Goal: Find specific page/section: Locate a particular part of the current website

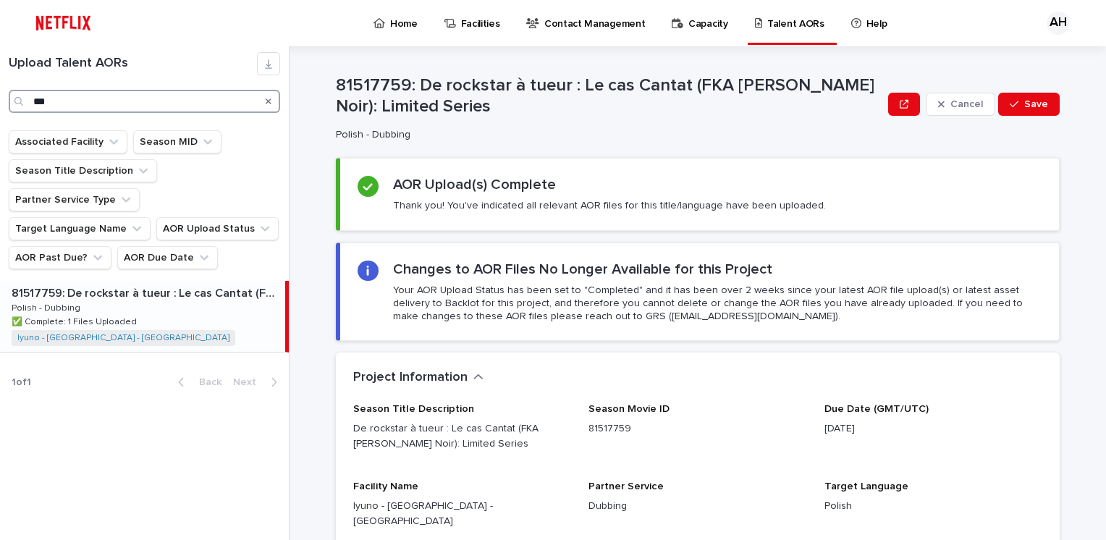
click at [92, 107] on input "***" at bounding box center [145, 101] width 272 height 23
drag, startPoint x: 75, startPoint y: 104, endPoint x: 21, endPoint y: 103, distance: 53.6
click at [21, 103] on div "***" at bounding box center [145, 101] width 272 height 23
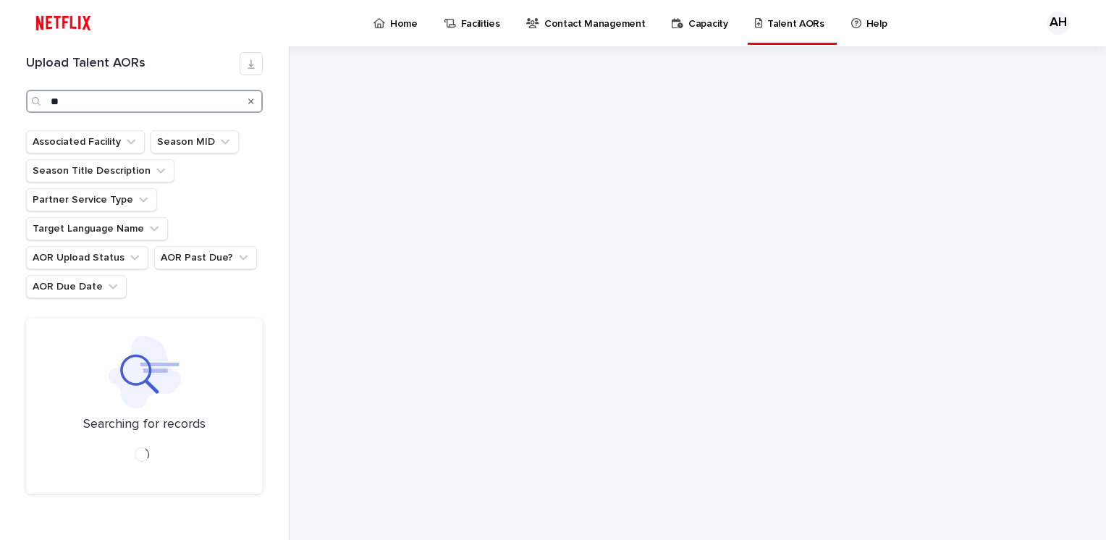
type input "*"
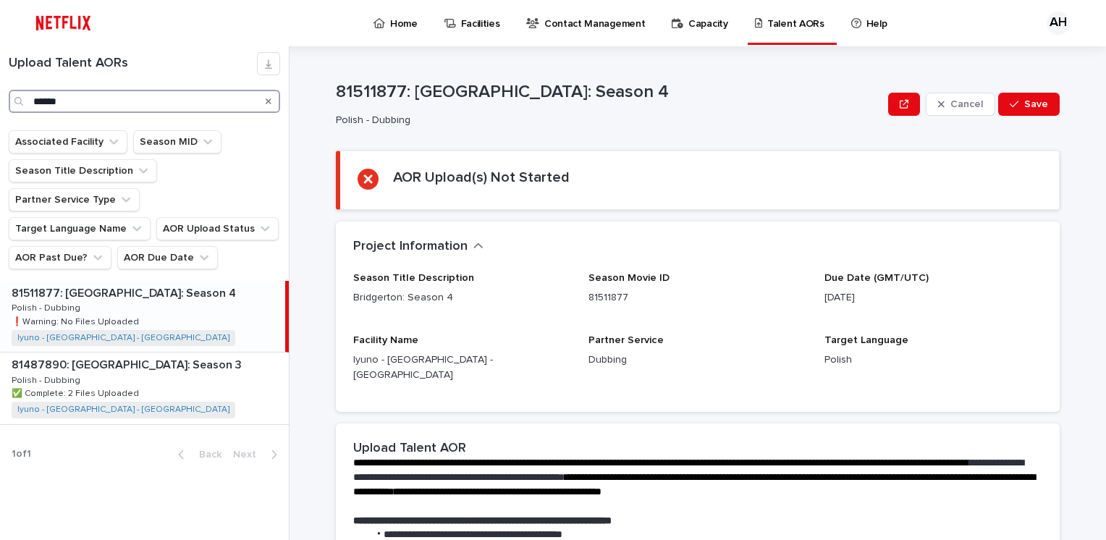
type input "******"
click at [136, 281] on div "81511877: Bridgerton: Season 4 81511877: Bridgerton: Season 4 Polish - Dubbing …" at bounding box center [142, 316] width 285 height 71
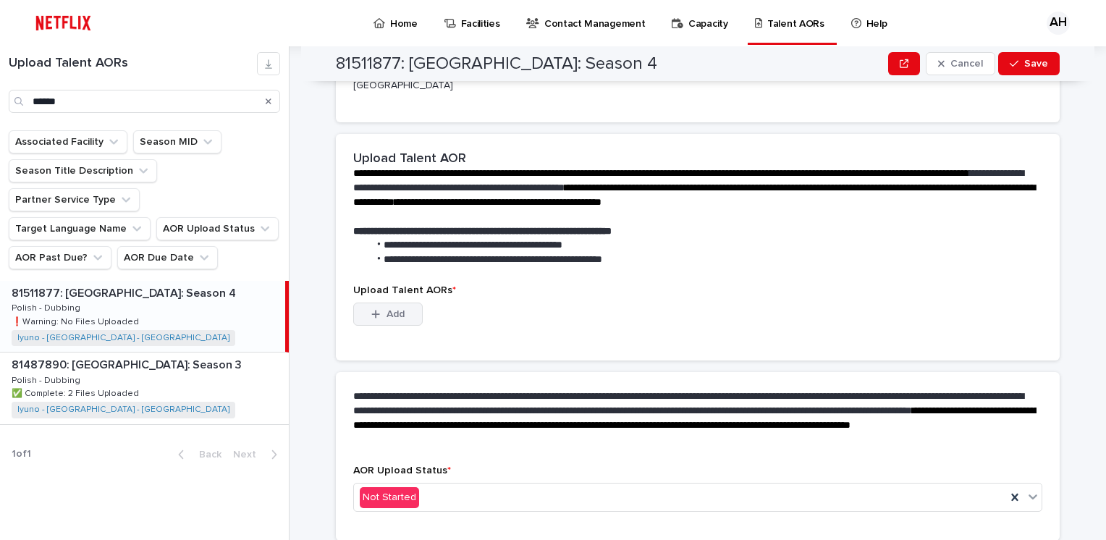
click at [373, 311] on icon "button" at bounding box center [376, 315] width 8 height 8
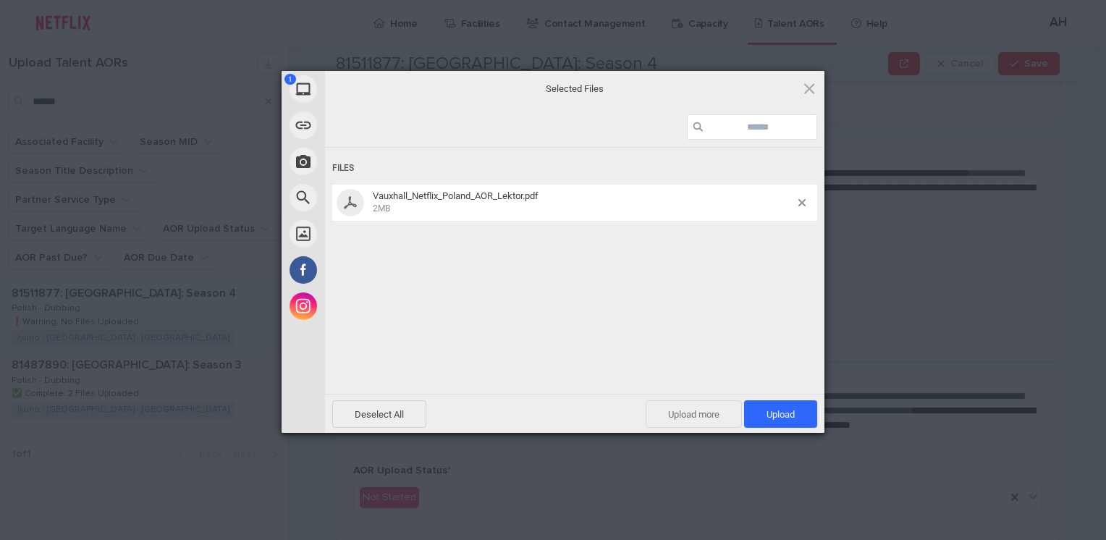
click at [665, 419] on span "Upload more" at bounding box center [694, 414] width 96 height 28
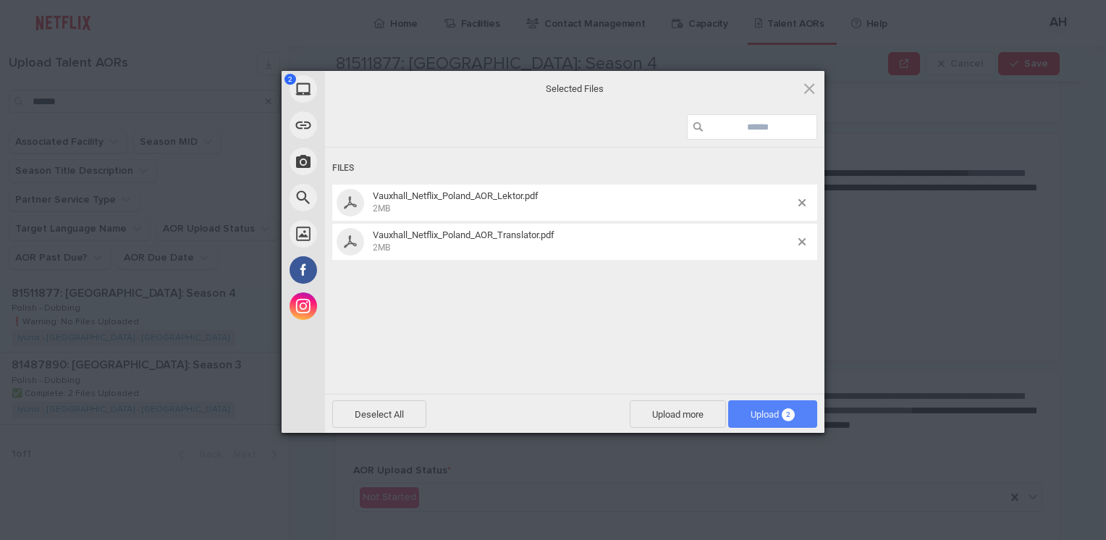
click at [770, 424] on span "Upload 2" at bounding box center [772, 414] width 89 height 28
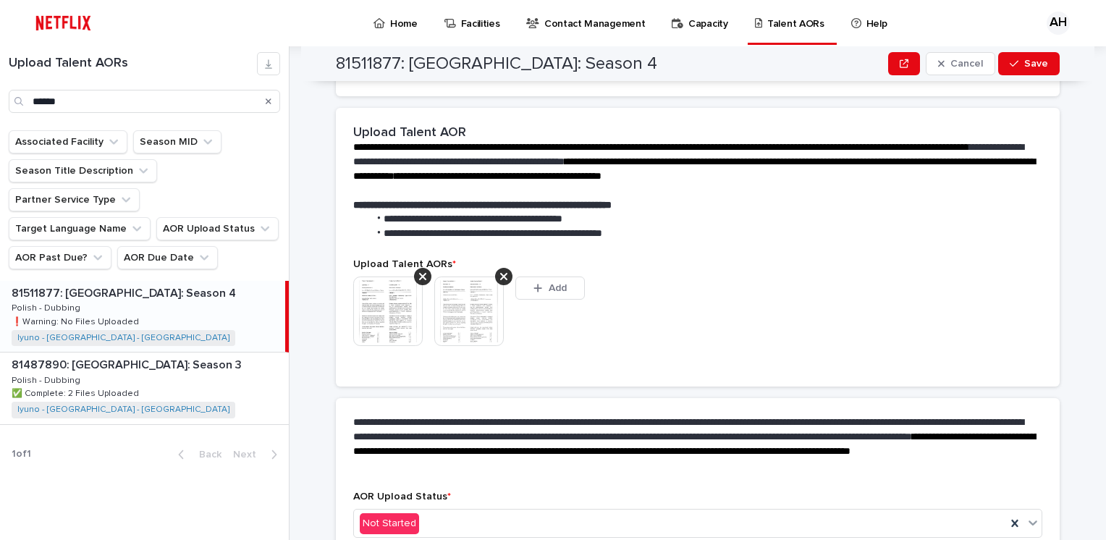
scroll to position [280, 0]
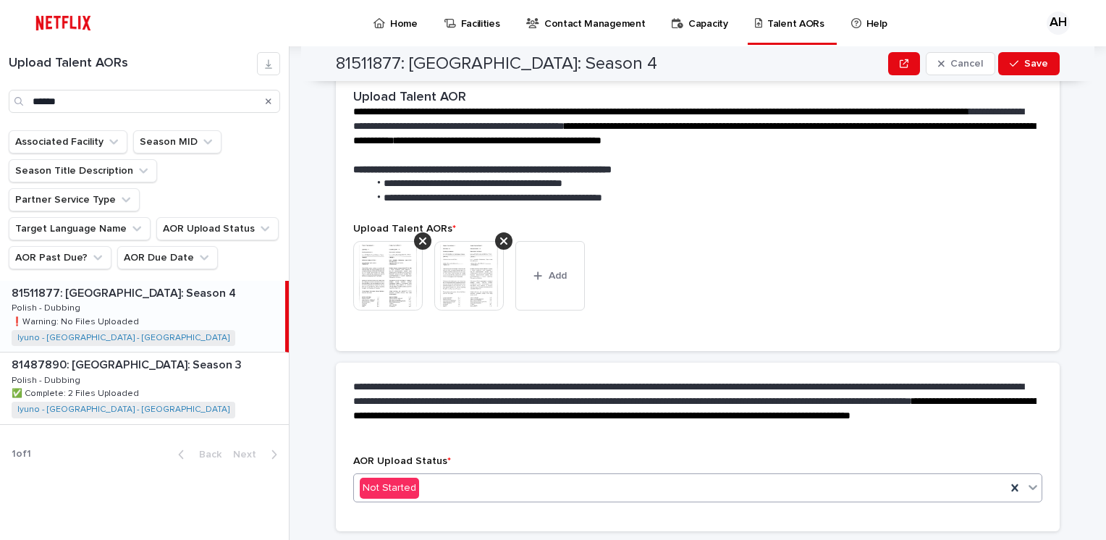
click at [431, 482] on div "Not Started" at bounding box center [680, 488] width 652 height 24
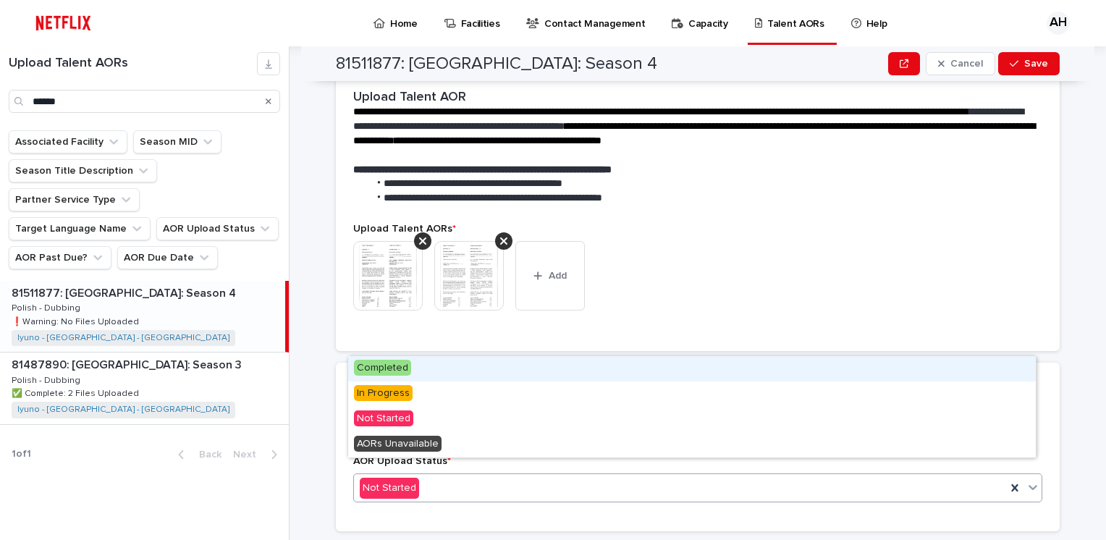
click at [388, 359] on div "Completed" at bounding box center [692, 368] width 688 height 25
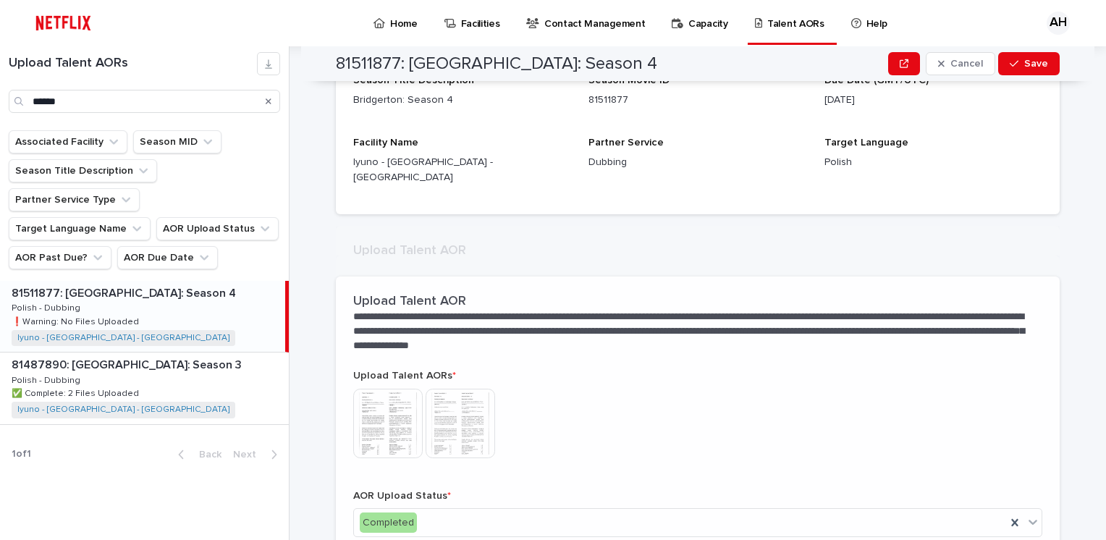
scroll to position [222, 0]
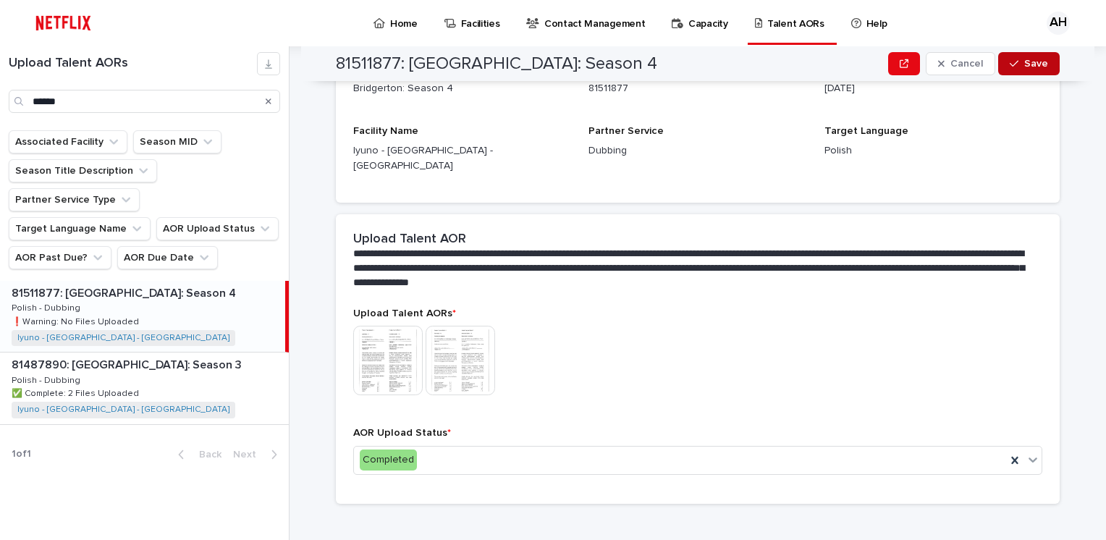
click at [1033, 67] on span "Save" at bounding box center [1037, 64] width 24 height 10
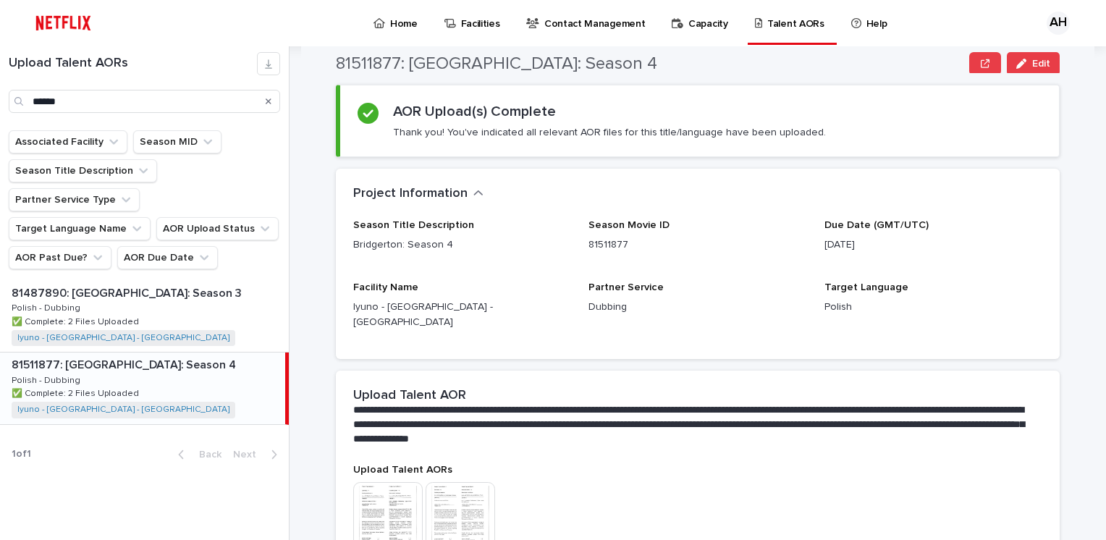
scroll to position [59, 0]
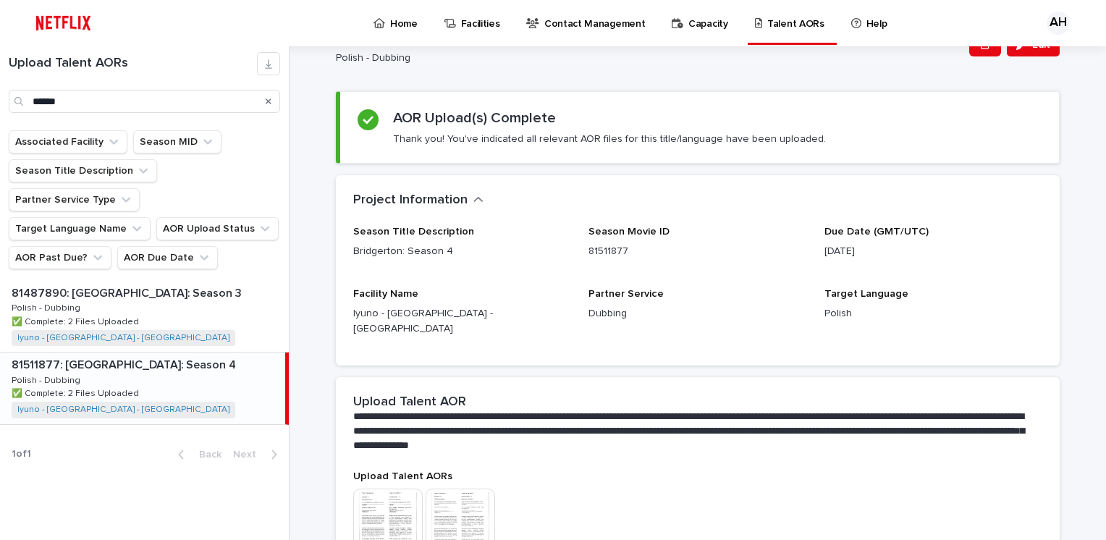
click at [364, 489] on img at bounding box center [388, 524] width 70 height 70
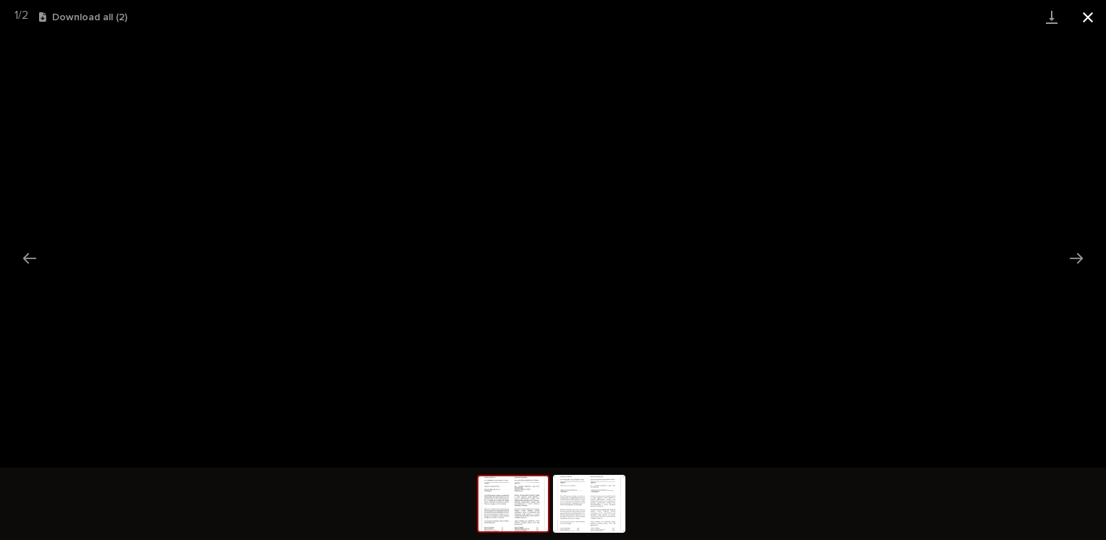
click at [1083, 13] on button "Close gallery" at bounding box center [1088, 17] width 36 height 34
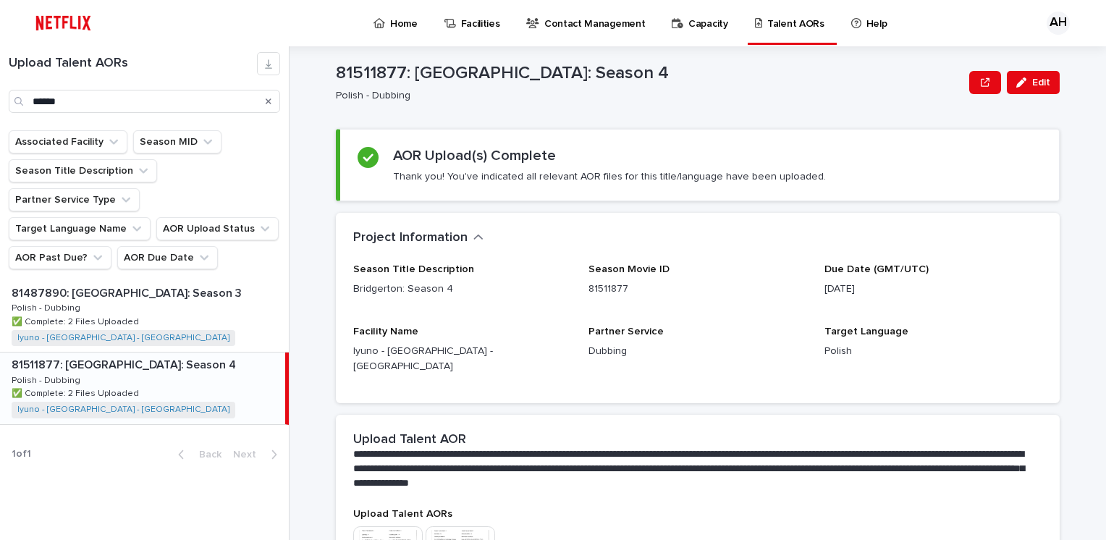
scroll to position [0, 0]
